Goal: Task Accomplishment & Management: Manage account settings

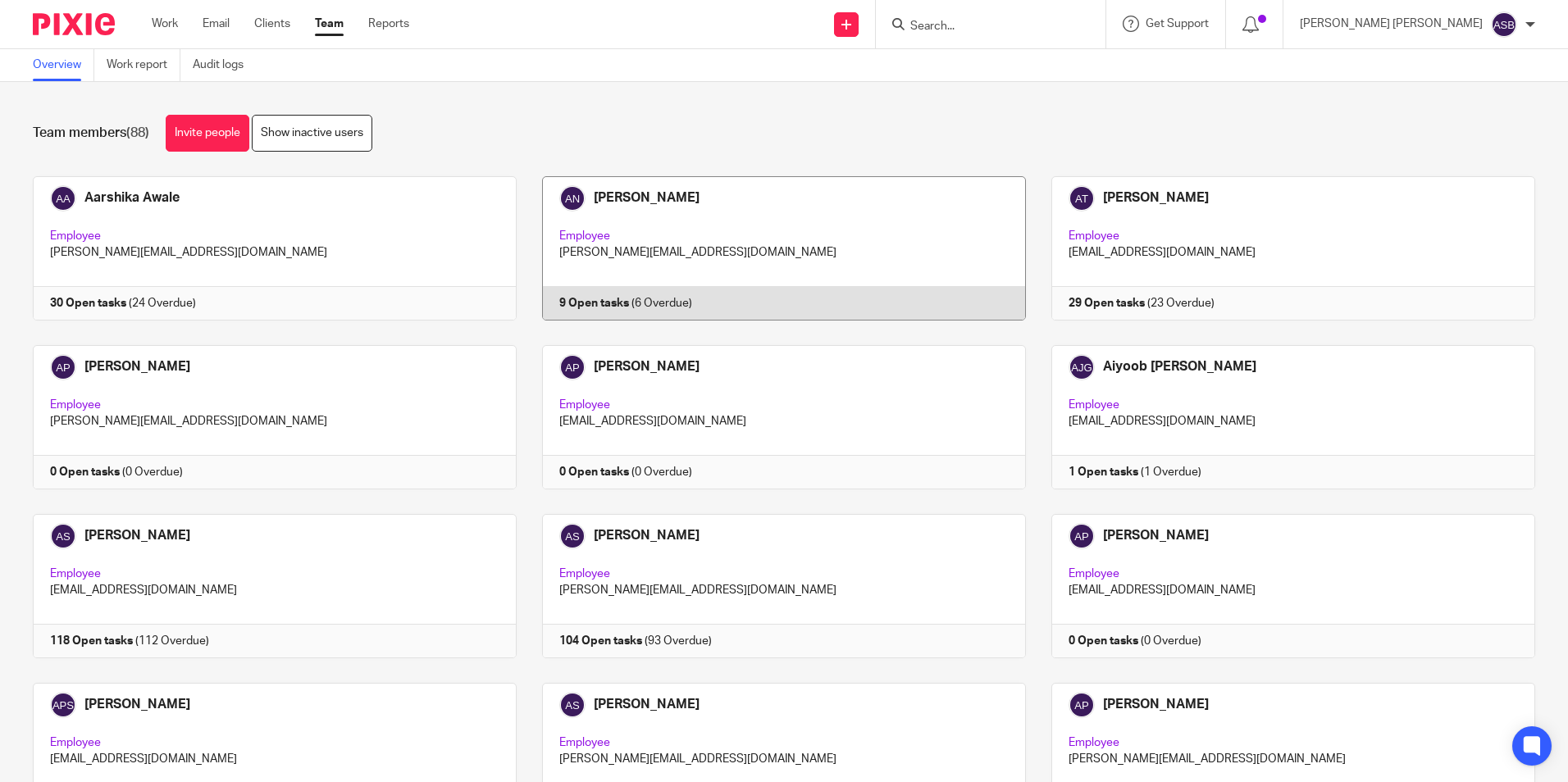
click at [627, 196] on link at bounding box center [772, 248] width 510 height 144
